Goal: Information Seeking & Learning: Understand process/instructions

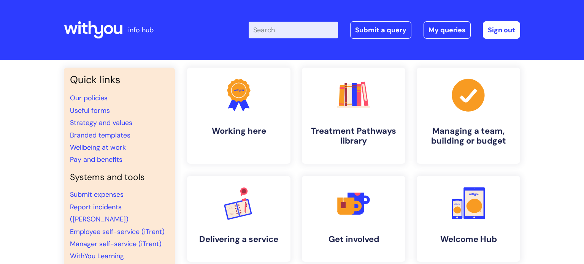
click at [300, 30] on input "Enter your search term here..." at bounding box center [293, 30] width 89 height 17
type input "my jour"
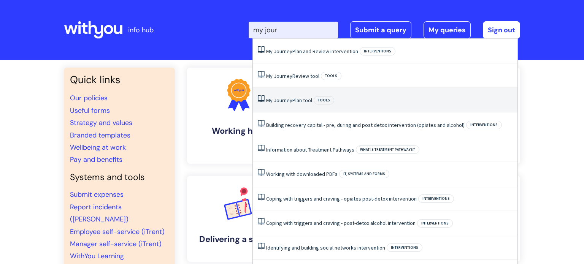
click at [294, 101] on link "My Journey Plan tool" at bounding box center [289, 100] width 46 height 7
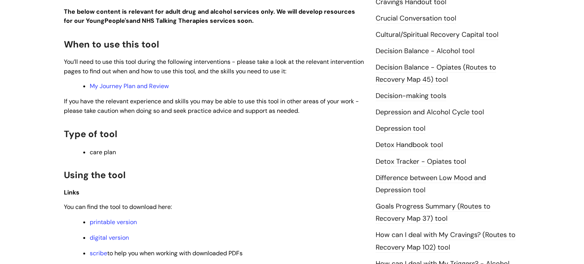
scroll to position [403, 0]
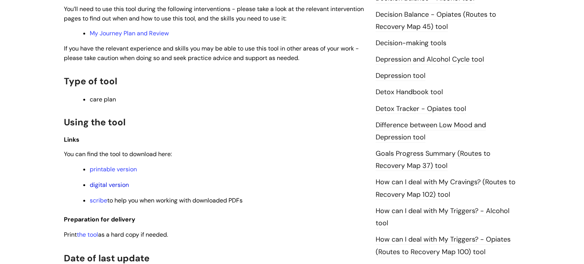
click at [113, 187] on link "digital version" at bounding box center [109, 185] width 39 height 8
